Goal: Navigation & Orientation: Find specific page/section

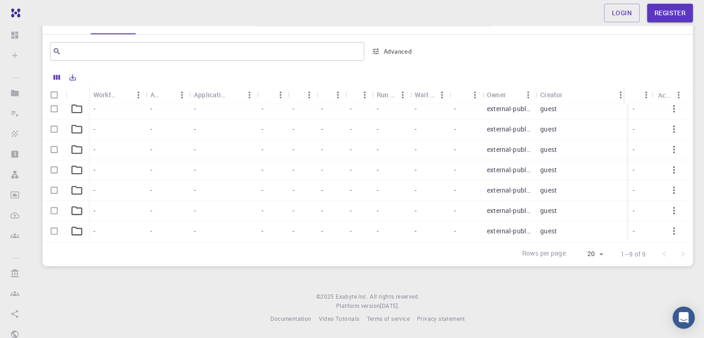
scroll to position [87, 0]
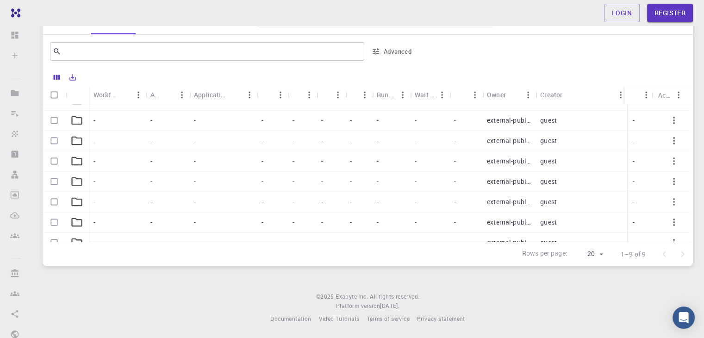
scroll to position [52, 0]
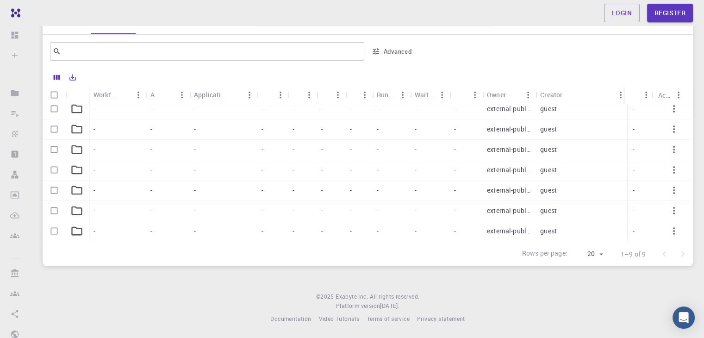
click at [405, 288] on div "Login Register Home Pavlo Prysyazhnyuk Projects - Default Default accounting na…" at bounding box center [367, 125] width 673 height 425
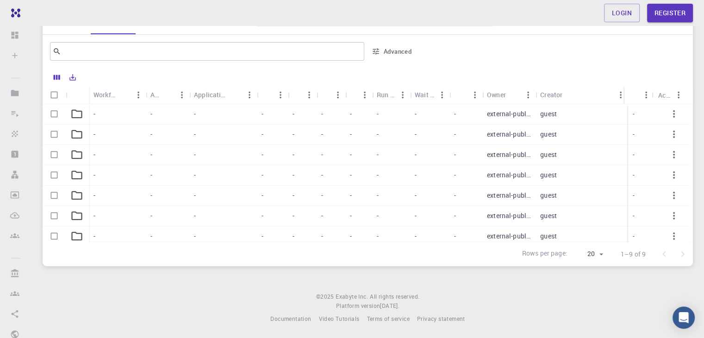
click at [547, 35] on div "​ Advanced" at bounding box center [368, 51] width 650 height 33
